Goal: Task Accomplishment & Management: Manage account settings

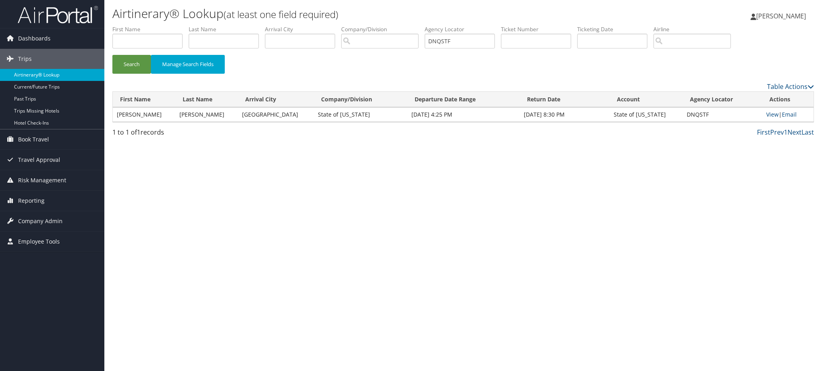
click at [59, 72] on link "Airtinerary® Lookup" at bounding box center [52, 75] width 104 height 12
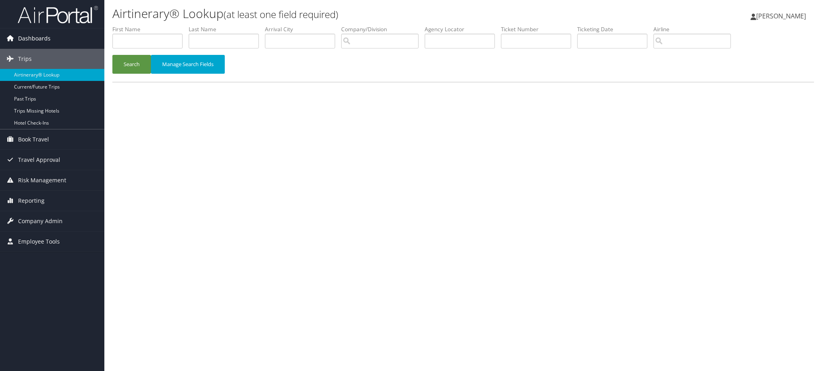
click at [43, 34] on span "Dashboards" at bounding box center [34, 38] width 32 height 20
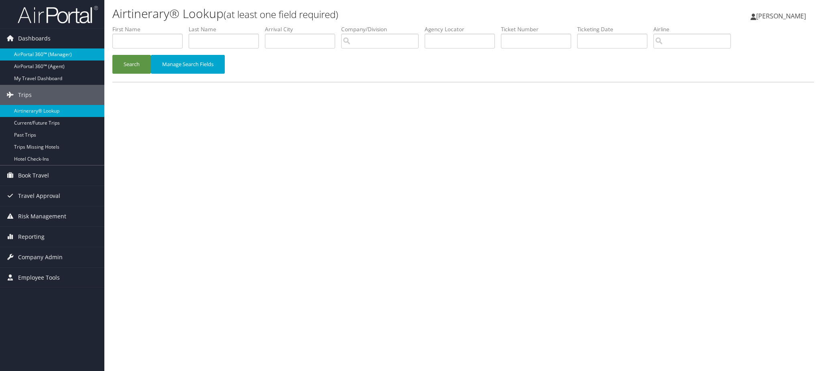
click at [50, 52] on link "AirPortal 360™ (Manager)" at bounding box center [52, 55] width 104 height 12
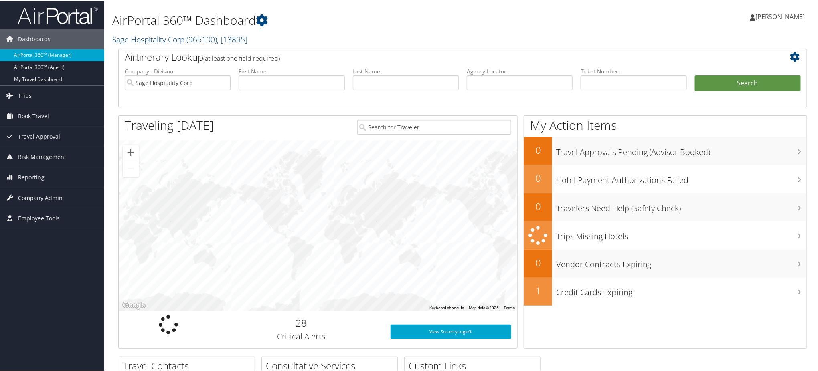
click at [172, 39] on link "Sage Hospitality Corp ( 965100 ) , [ 13895 ]" at bounding box center [179, 38] width 135 height 11
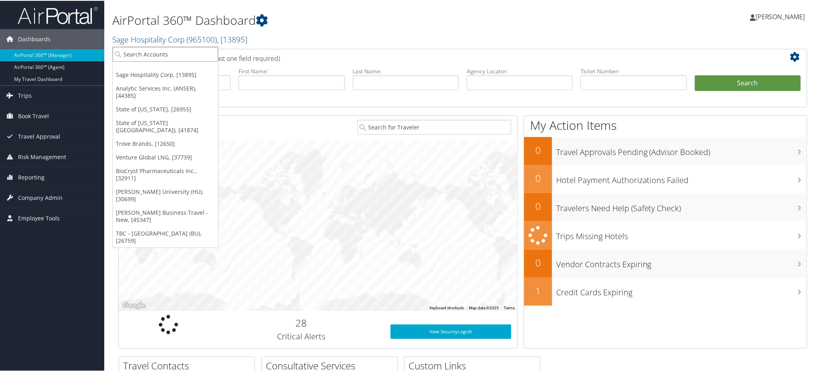
click at [161, 55] on input "search" at bounding box center [166, 53] width 106 height 15
type input "hayes"
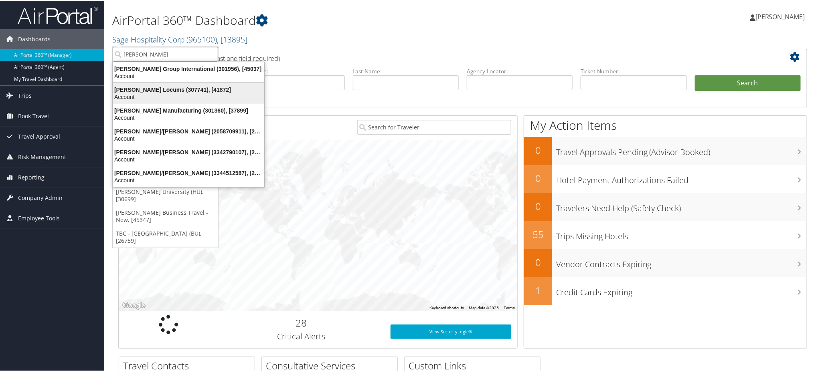
click at [167, 92] on div "Hayes Locums (307741), [41872]" at bounding box center [188, 88] width 161 height 7
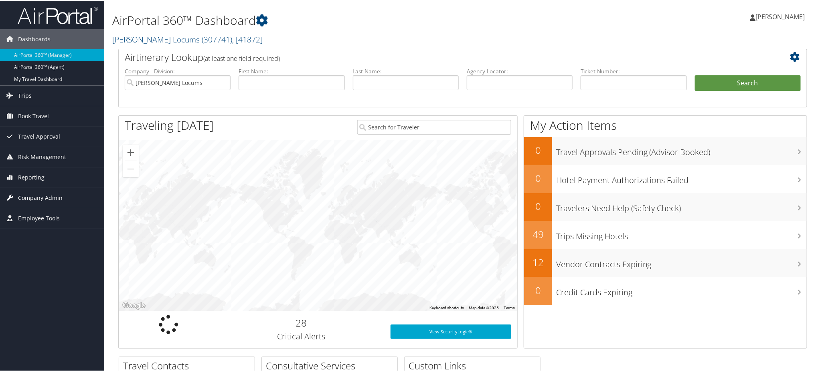
click at [39, 196] on span "Company Admin" at bounding box center [40, 197] width 45 height 20
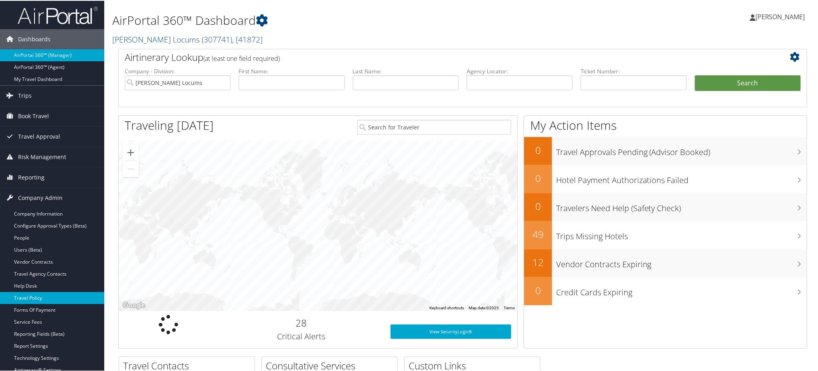
click at [34, 298] on link "Travel Policy" at bounding box center [52, 298] width 104 height 12
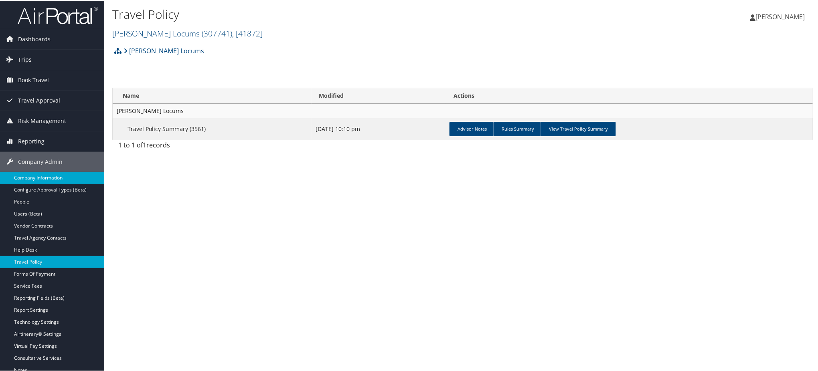
click at [43, 178] on link "Company Information" at bounding box center [52, 177] width 104 height 12
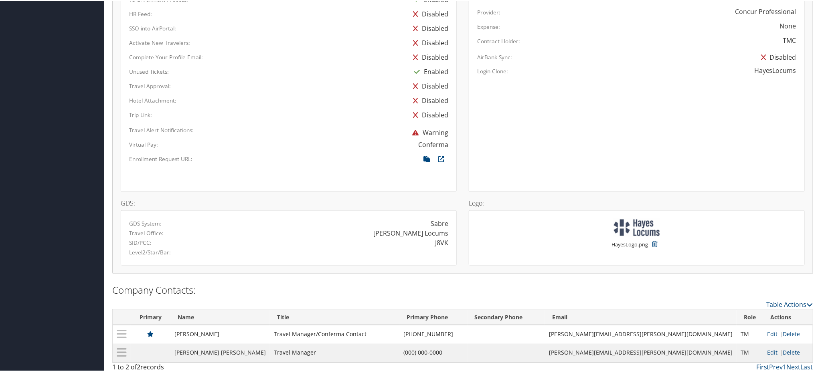
scroll to position [436, 0]
